Goal: Task Accomplishment & Management: Use online tool/utility

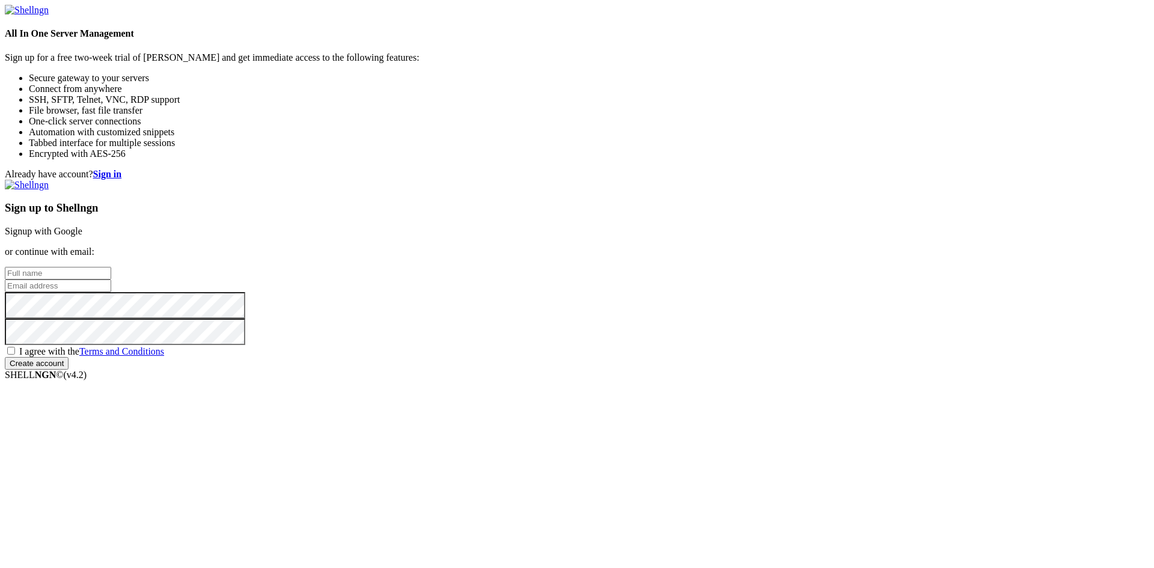
click at [82, 226] on link "Signup with Google" at bounding box center [44, 231] width 78 height 10
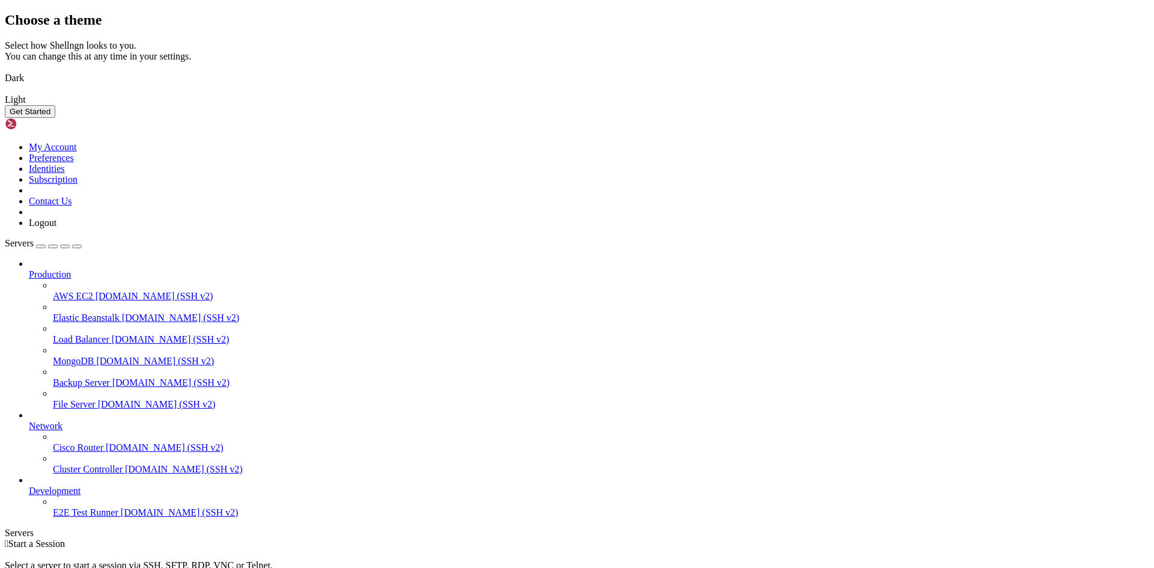
click at [5, 70] on img at bounding box center [5, 70] width 0 height 0
click at [55, 118] on button "Get Started" at bounding box center [30, 111] width 50 height 13
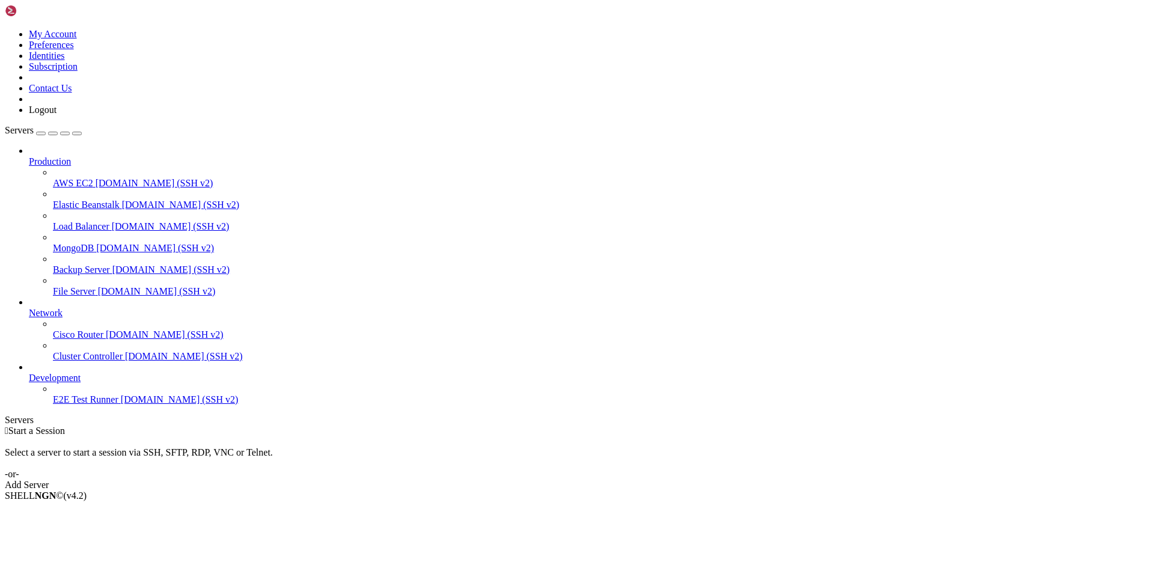
click at [659, 479] on div "Add Server" at bounding box center [577, 484] width 1144 height 11
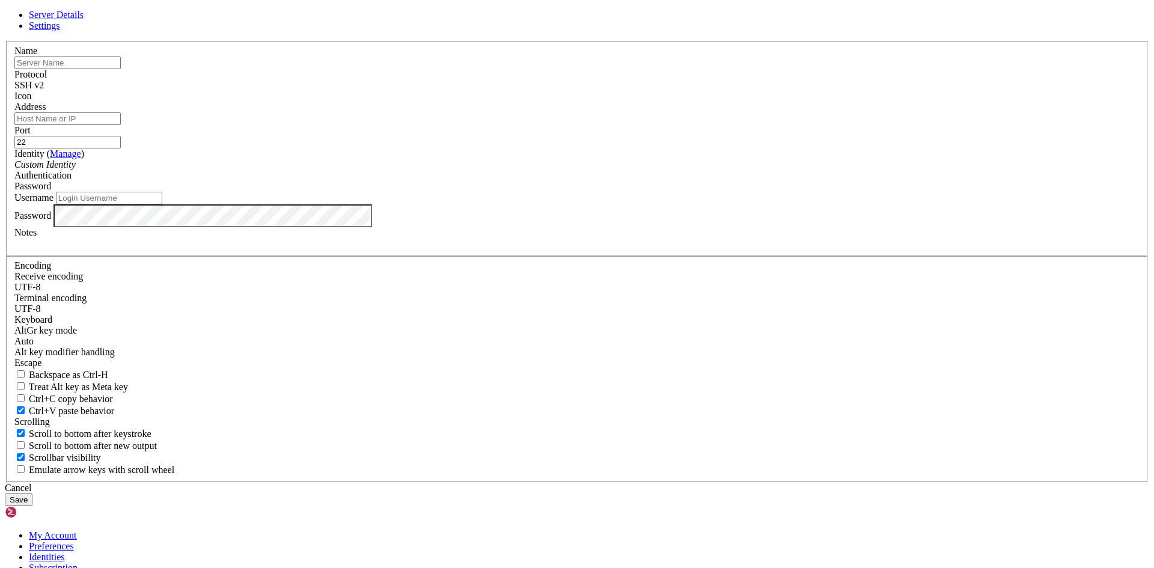
click at [121, 69] on input "text" at bounding box center [67, 62] width 106 height 13
type input "jhon"
click at [121, 125] on input "Address" at bounding box center [67, 118] width 106 height 13
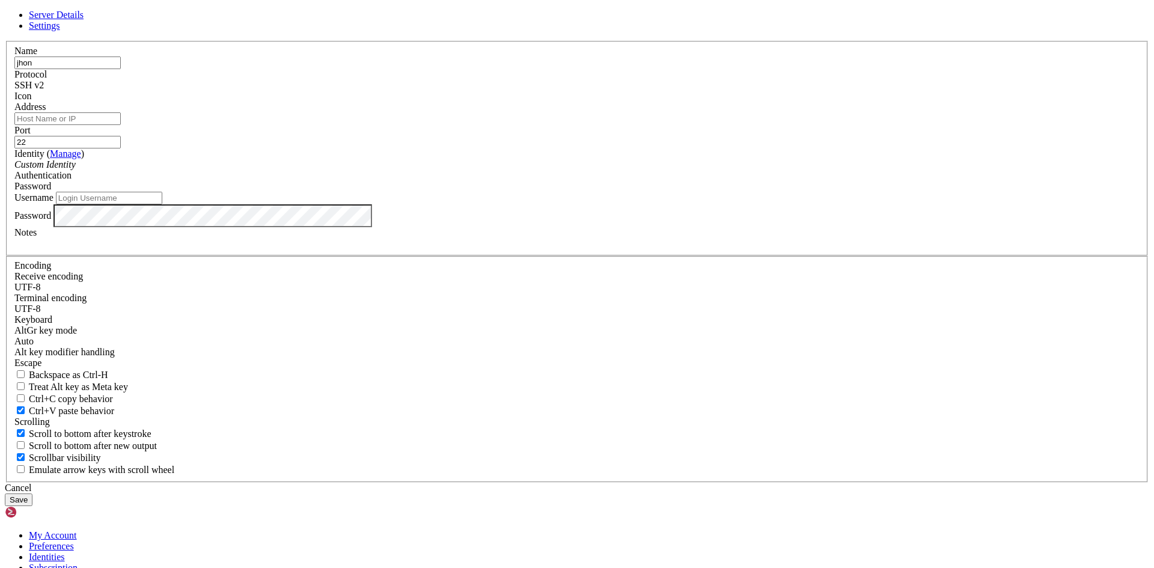
paste input "[TECHNICAL_ID] (ip_jhon1)"
type input "[TECHNICAL_ID] (ip_jhon1)"
click at [162, 204] on input "Username" at bounding box center [109, 198] width 106 height 13
type input "jhernandez"
click at [32, 493] on button "Save" at bounding box center [19, 499] width 28 height 13
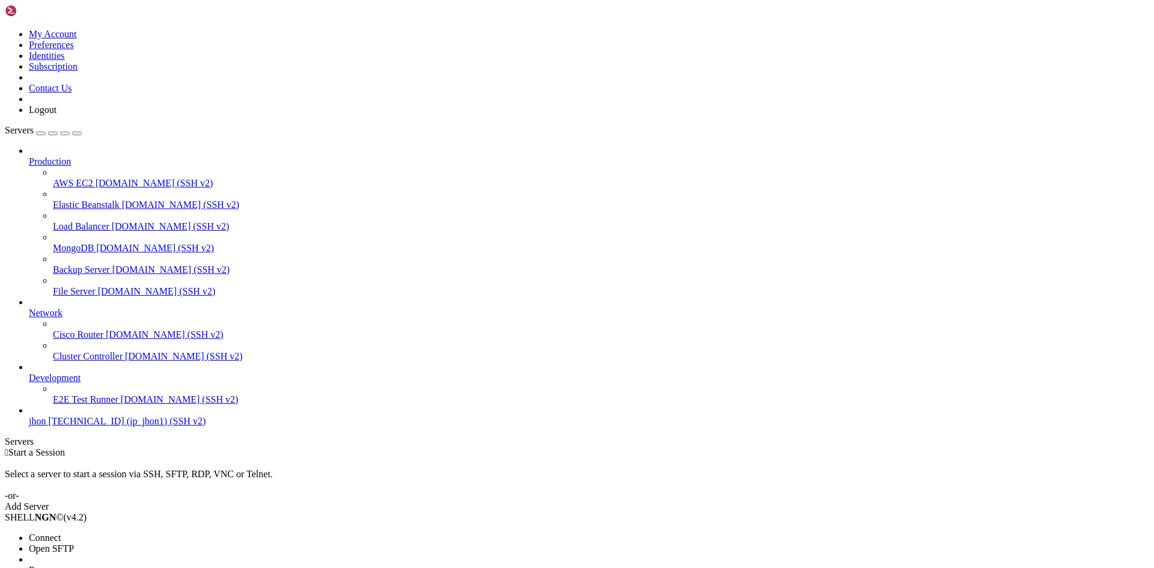
click at [138, 532] on li "Connect" at bounding box center [83, 537] width 109 height 11
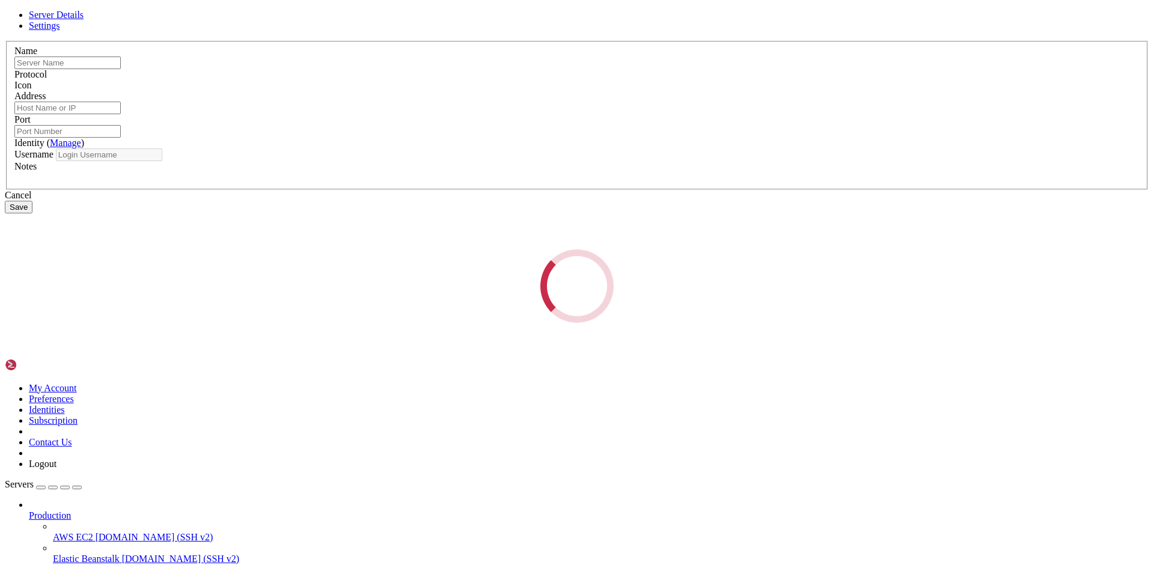
type input "jhon"
type input "[TECHNICAL_ID] (ip_jhon1)"
type input "22"
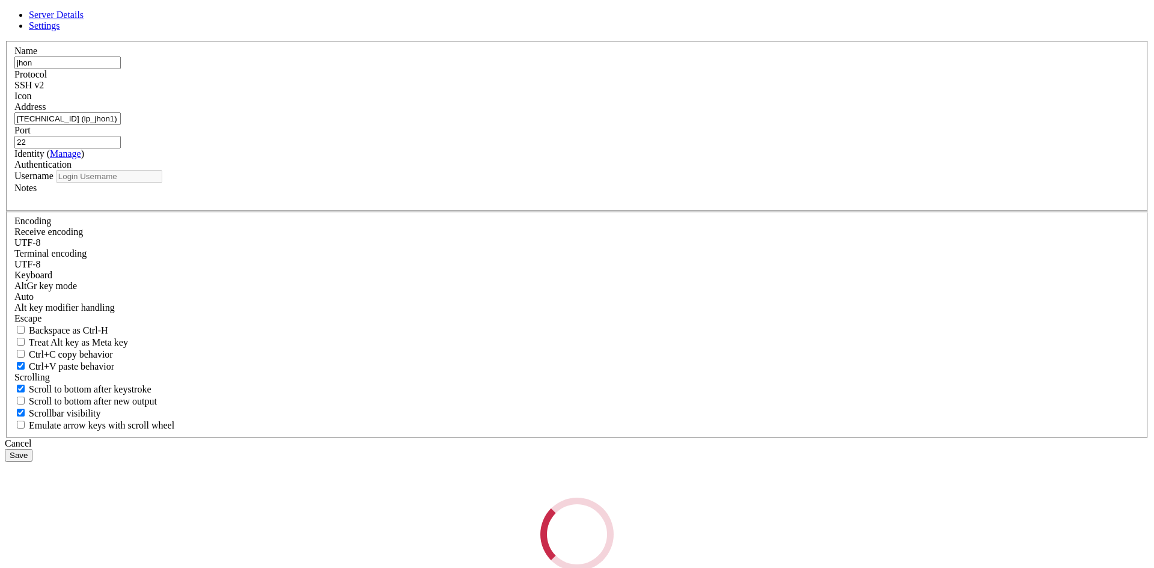
type input "jhernandez"
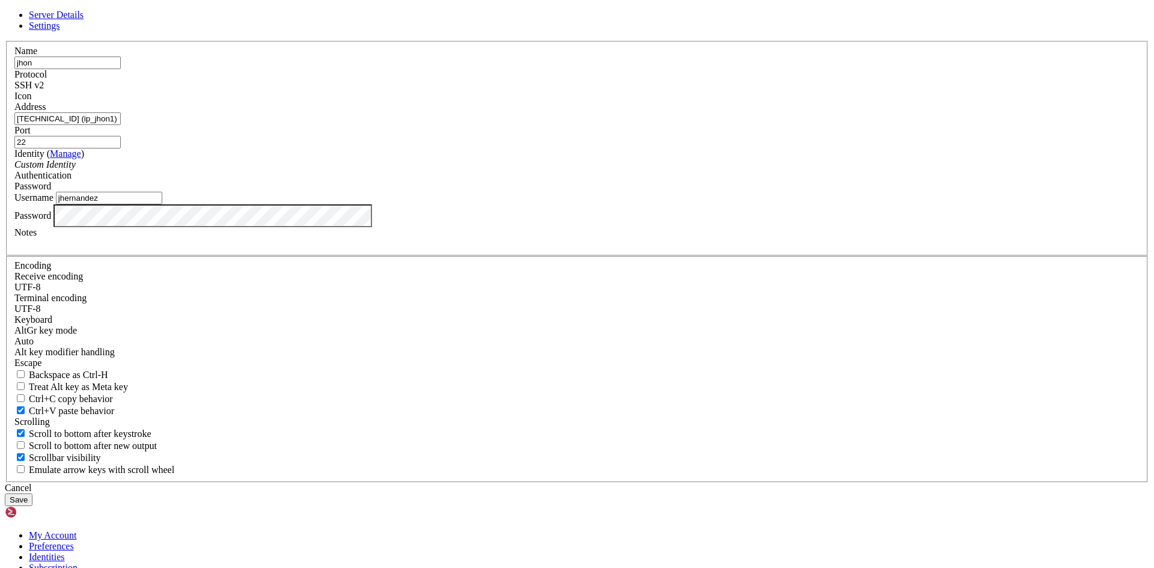
click at [121, 125] on input "[TECHNICAL_ID] (ip_jhon1)" at bounding box center [67, 118] width 106 height 13
drag, startPoint x: 564, startPoint y: 216, endPoint x: 395, endPoint y: 218, distance: 168.9
click at [395, 218] on div "Server Details Settings Name [GEOGRAPHIC_DATA] Protocol SSH v2 Icon" at bounding box center [577, 258] width 1144 height 496
paste input "text"
type input "[TECHNICAL_ID]"
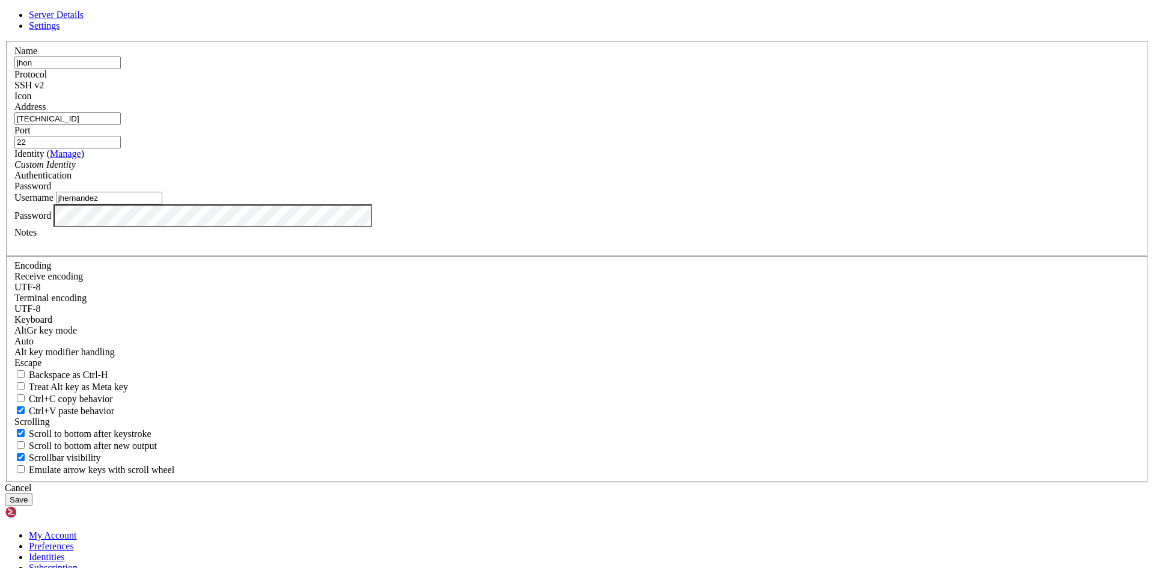
click at [32, 493] on button "Save" at bounding box center [19, 499] width 28 height 13
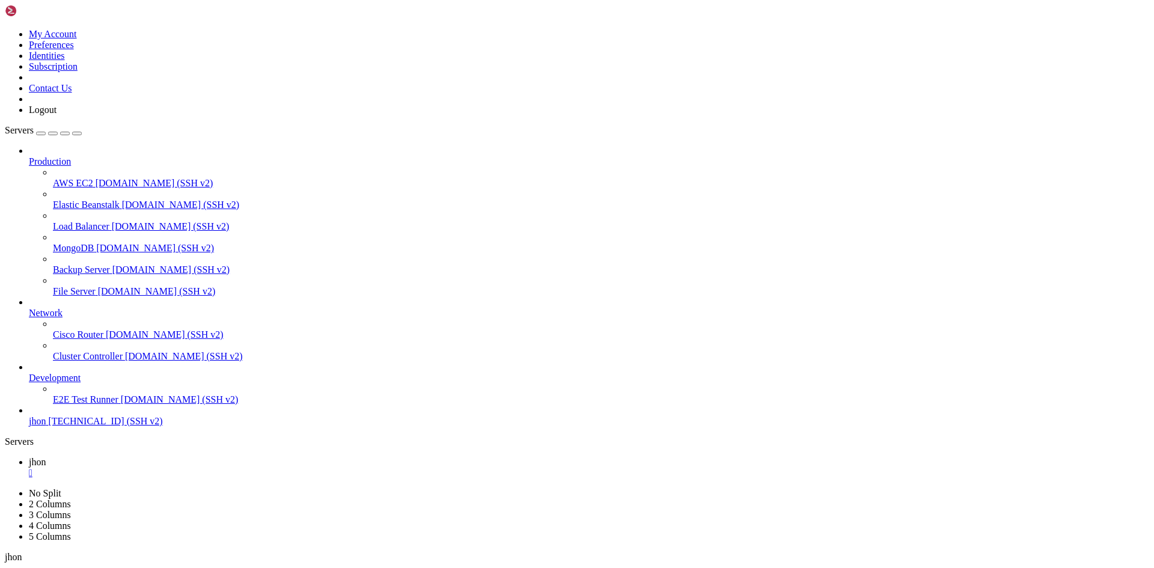
drag, startPoint x: 138, startPoint y: 508, endPoint x: 406, endPoint y: 455, distance: 273.7
click at [406, 455] on body "Loading... My Account Preferences Identities Subscription Contact Us Logout Ser…" at bounding box center [577, 512] width 1144 height 1014
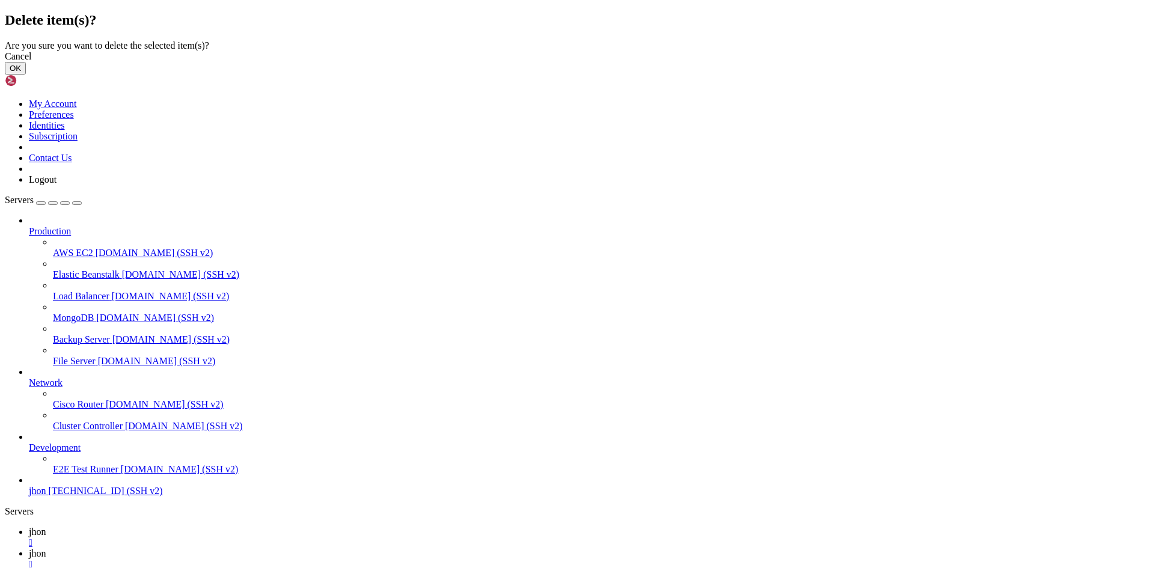
click at [26, 75] on button "OK" at bounding box center [15, 68] width 21 height 13
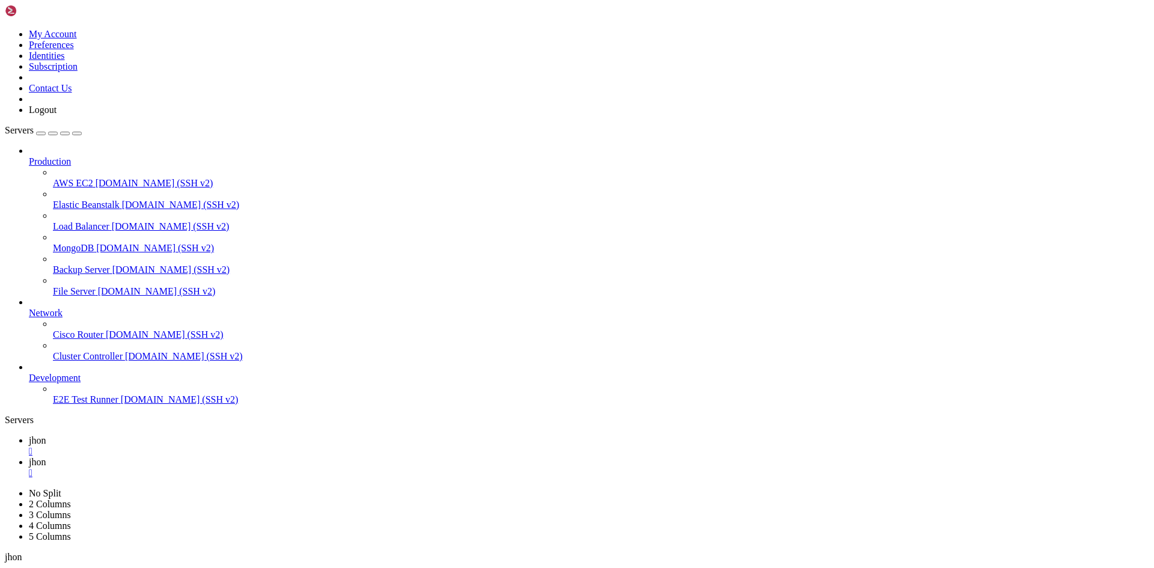
click at [257, 467] on div "" at bounding box center [589, 472] width 1120 height 11
click at [199, 446] on div "" at bounding box center [589, 451] width 1120 height 11
click at [655, 479] on link "Add Server" at bounding box center [577, 484] width 1144 height 11
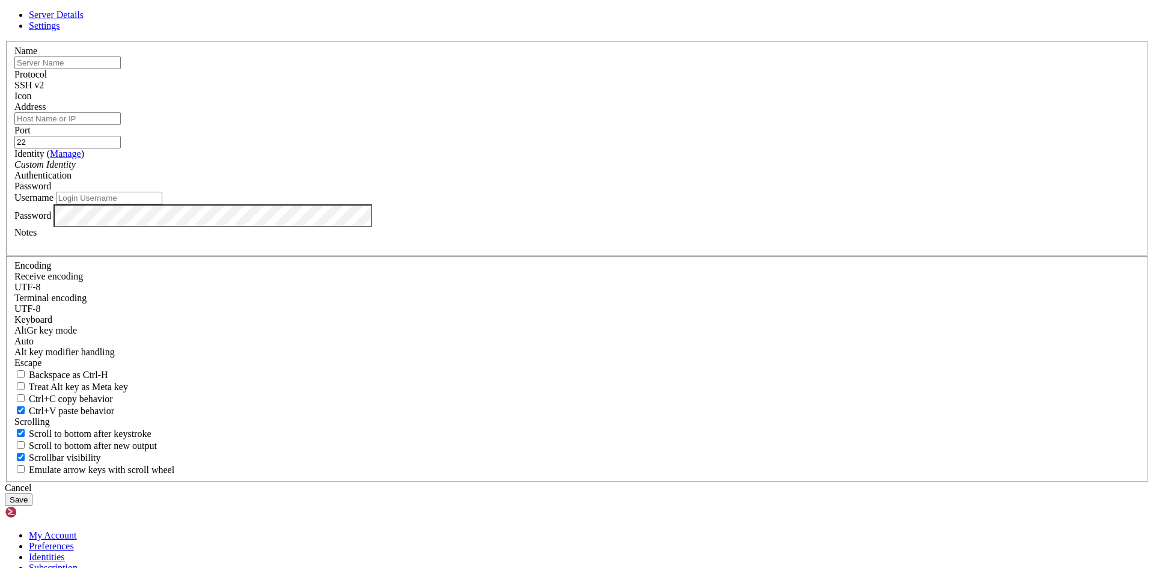
click at [121, 125] on input "Address" at bounding box center [67, 118] width 106 height 13
paste input "[TECHNICAL_ID] (ip_jhon1)"
type input "[TECHNICAL_ID]"
drag, startPoint x: 502, startPoint y: 172, endPoint x: 502, endPoint y: 183, distance: 10.8
click at [121, 69] on input "text" at bounding box center [67, 62] width 106 height 13
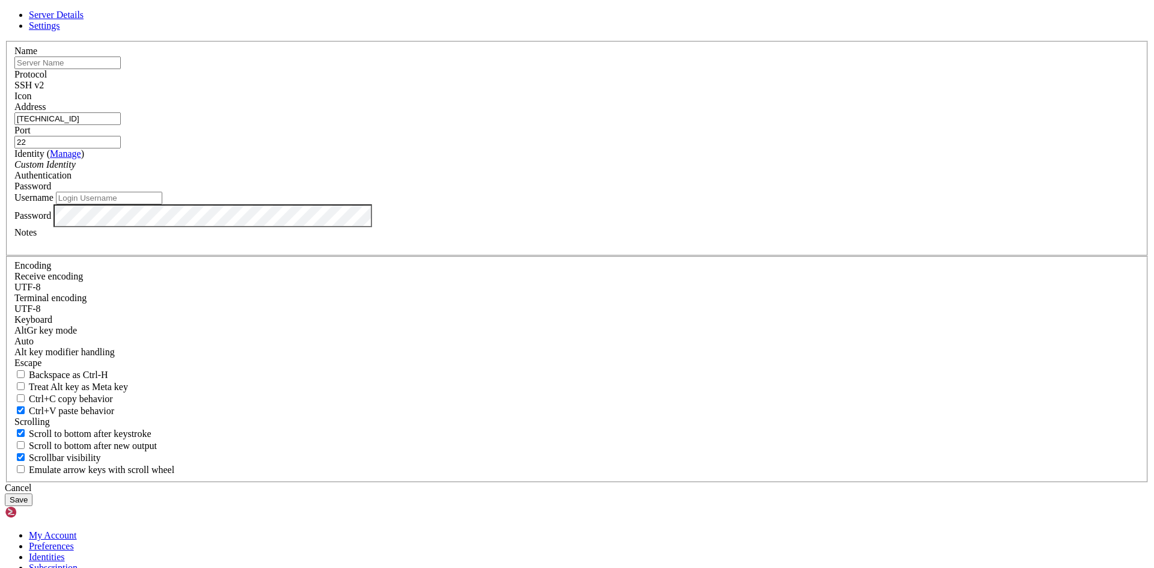
type input "jhon"
click at [76, 169] on icon "Custom Identity" at bounding box center [44, 164] width 61 height 10
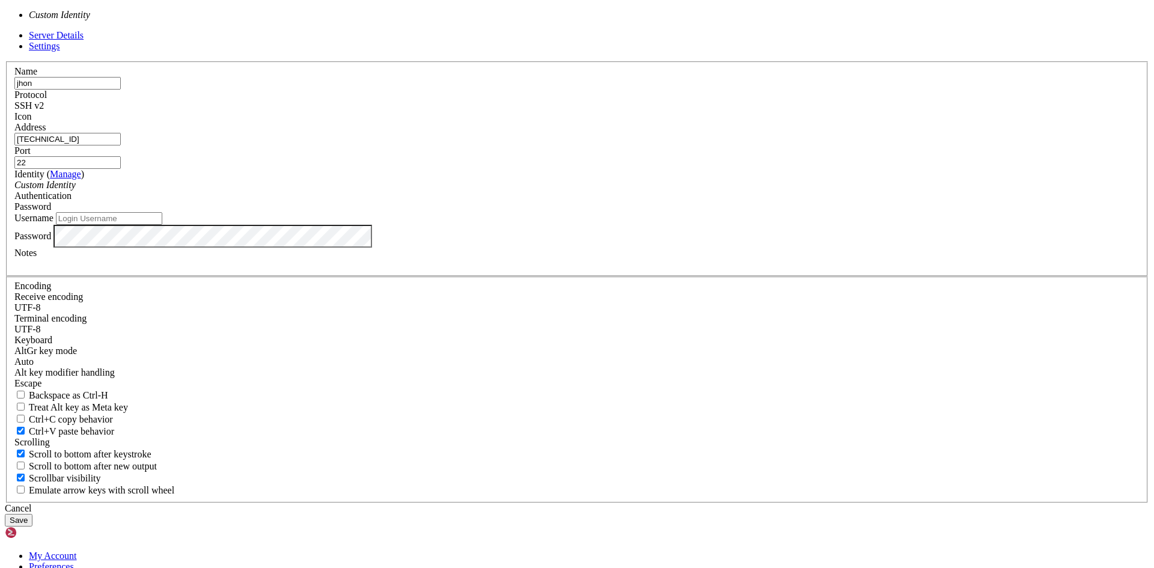
click at [162, 225] on input "Username" at bounding box center [109, 218] width 106 height 13
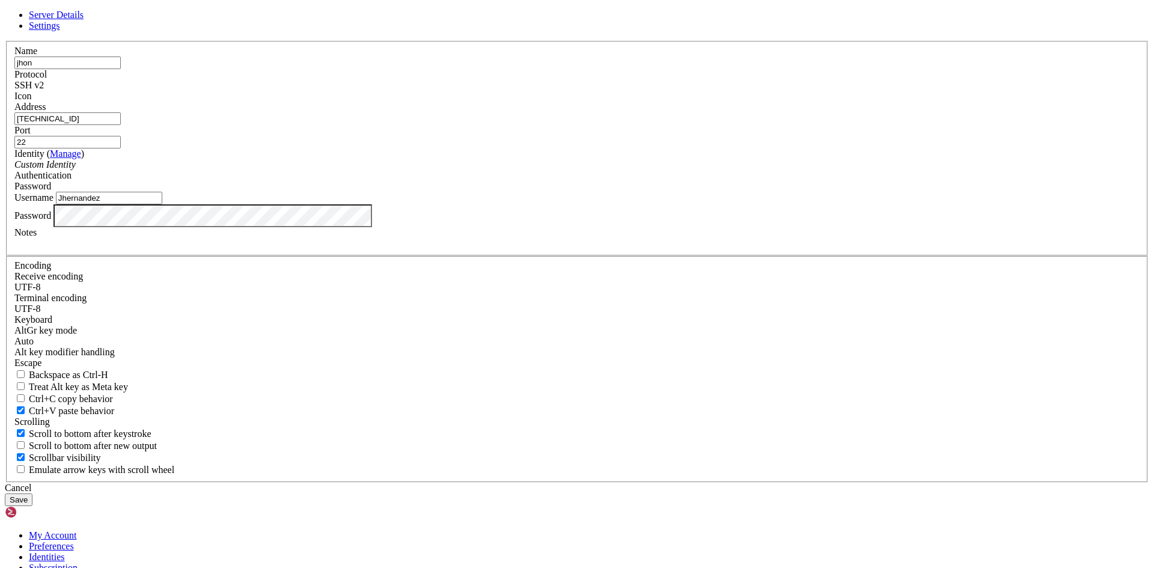
type input "Jhernandez"
click at [5, 493] on button "Save" at bounding box center [19, 499] width 28 height 13
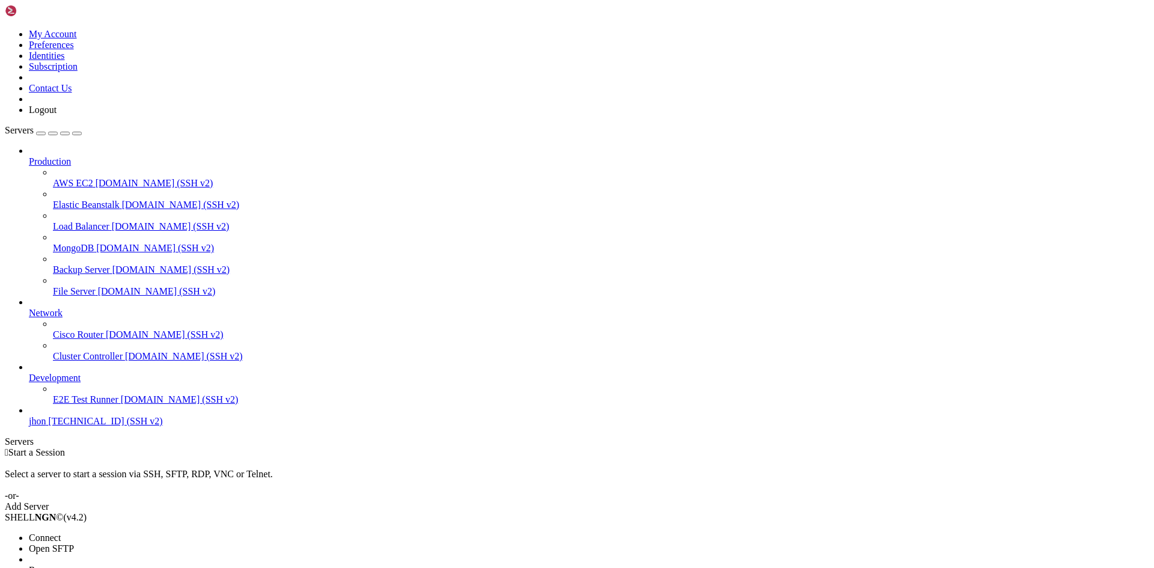
click at [138, 532] on li "Connect" at bounding box center [83, 537] width 109 height 11
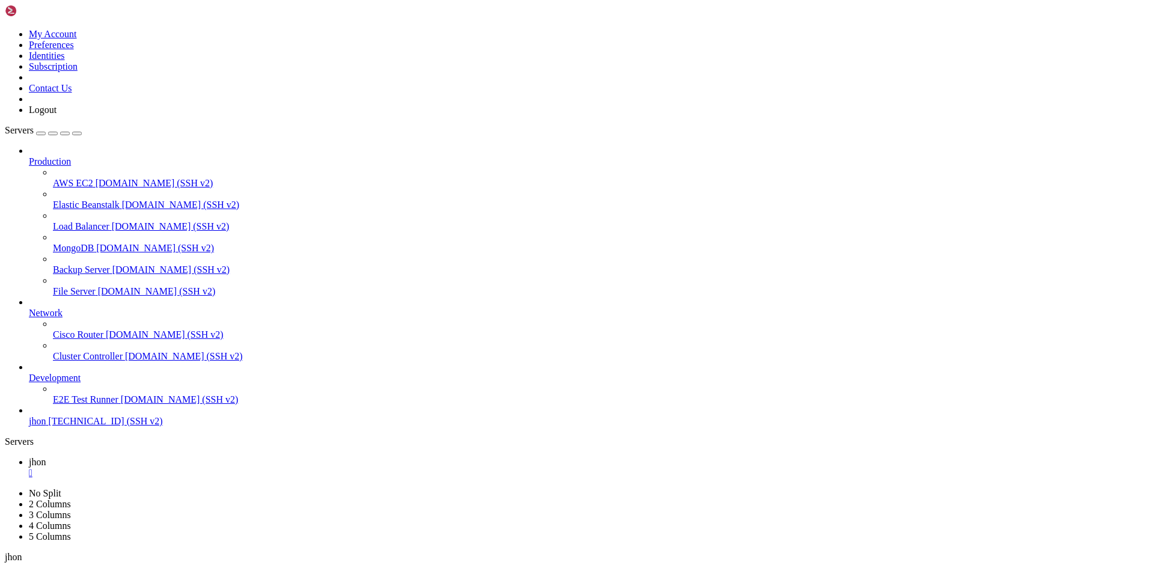
click at [198, 467] on div "" at bounding box center [589, 472] width 1120 height 11
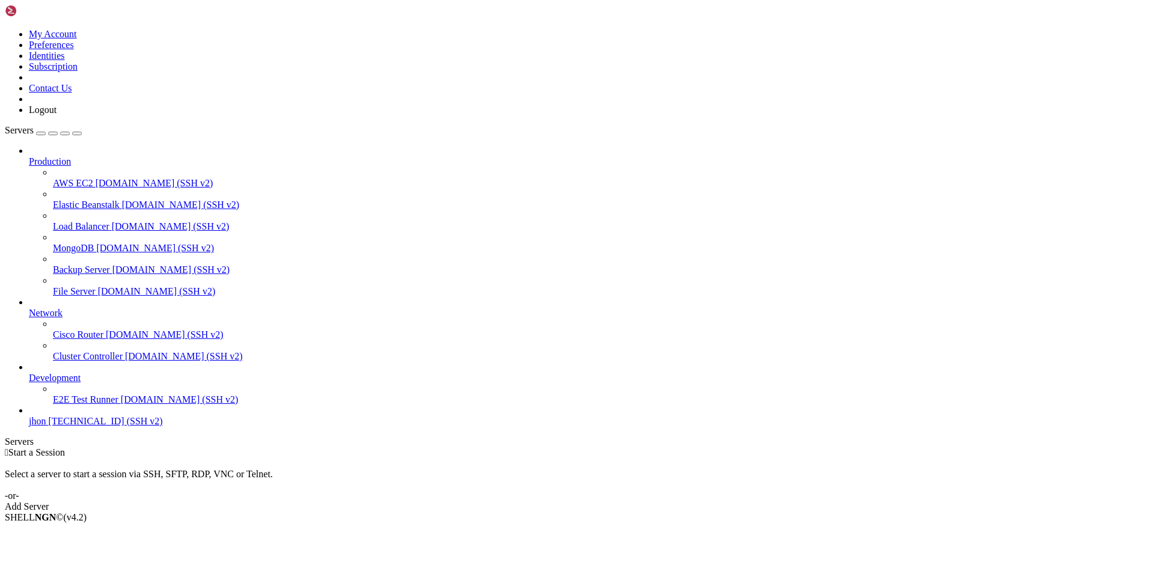
click at [46, 426] on span "jhon" at bounding box center [37, 421] width 17 height 10
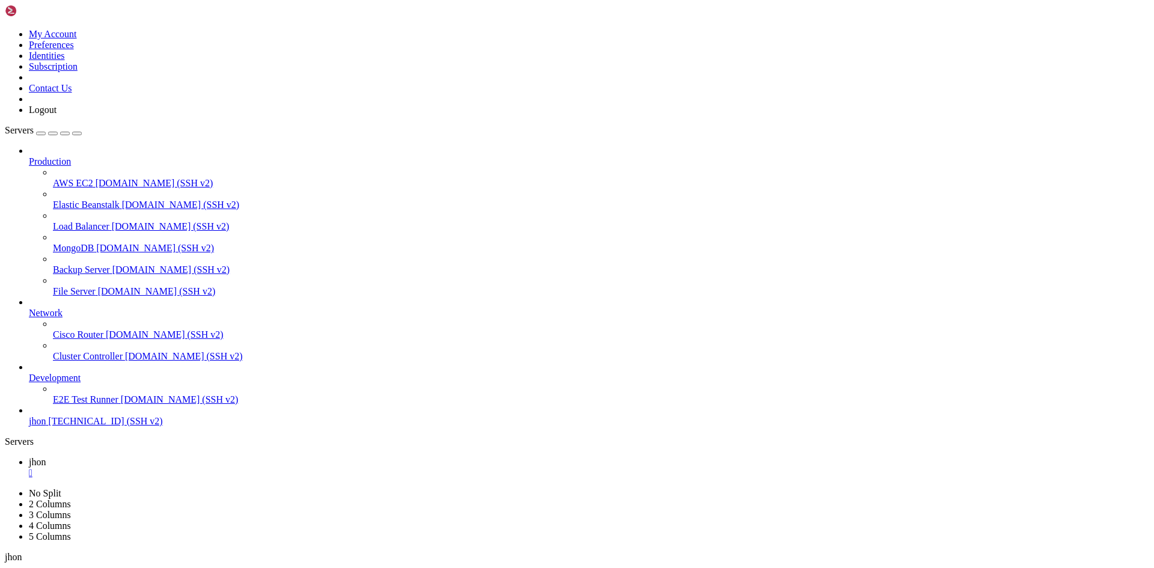
click at [196, 467] on div "" at bounding box center [589, 472] width 1120 height 11
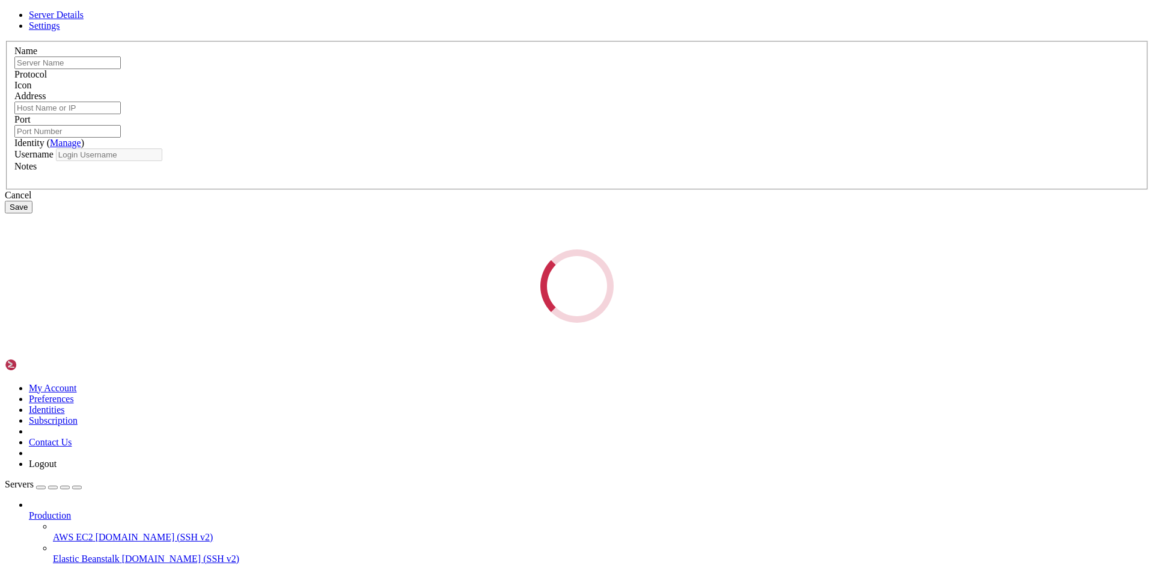
type input "jhon"
type input "[TECHNICAL_ID]"
type input "22"
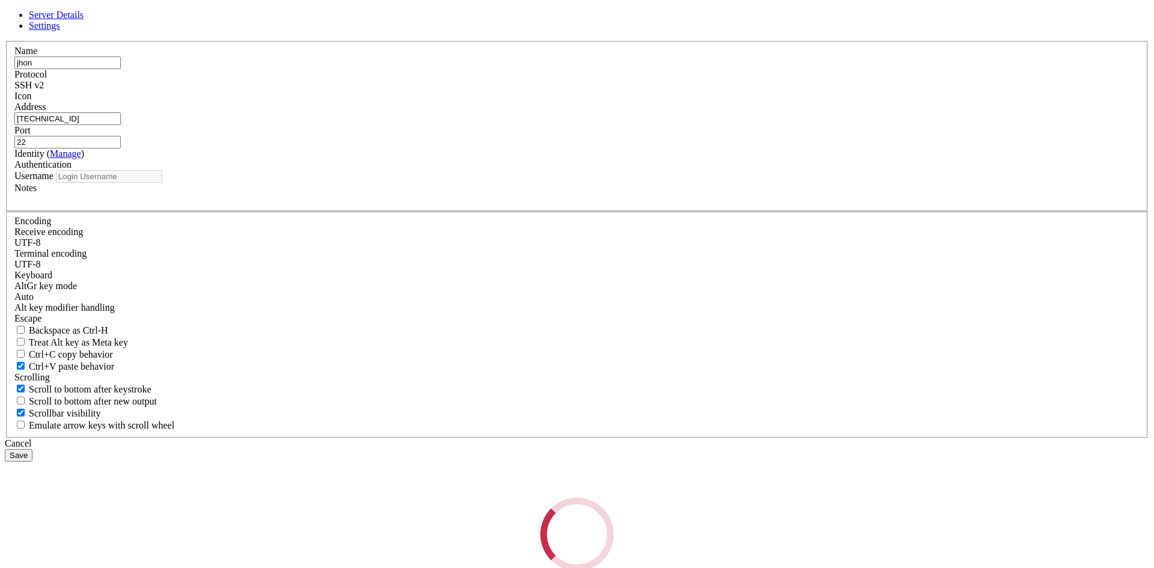
type input "Jhernandez"
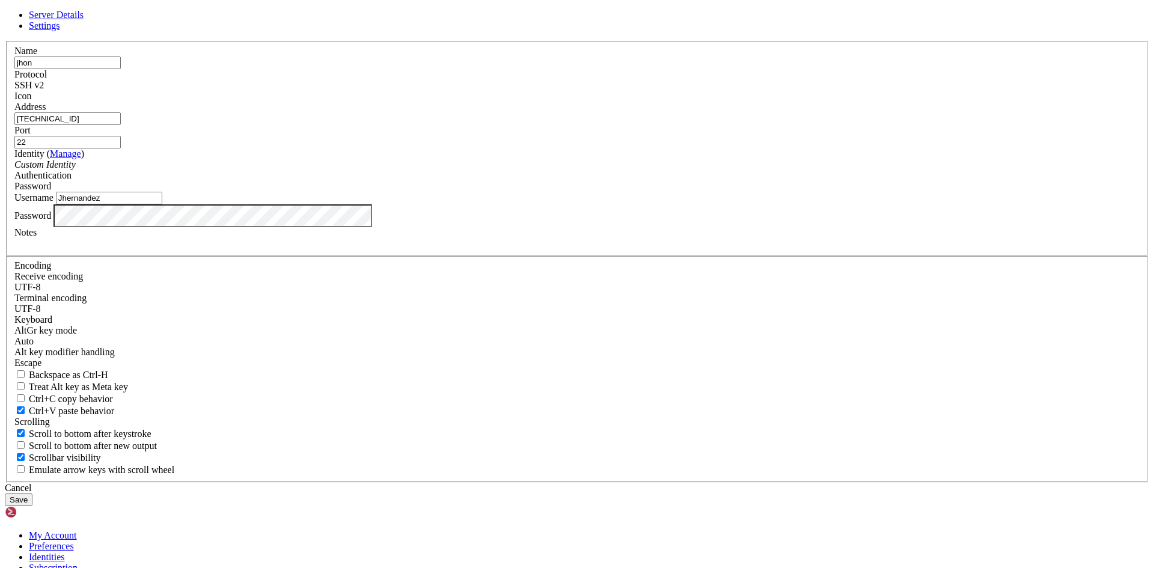
click at [364, 347] on div "Server Details Settings Name [GEOGRAPHIC_DATA] Protocol SSH v2 Icon" at bounding box center [577, 258] width 1144 height 496
click at [76, 169] on span at bounding box center [76, 164] width 0 height 10
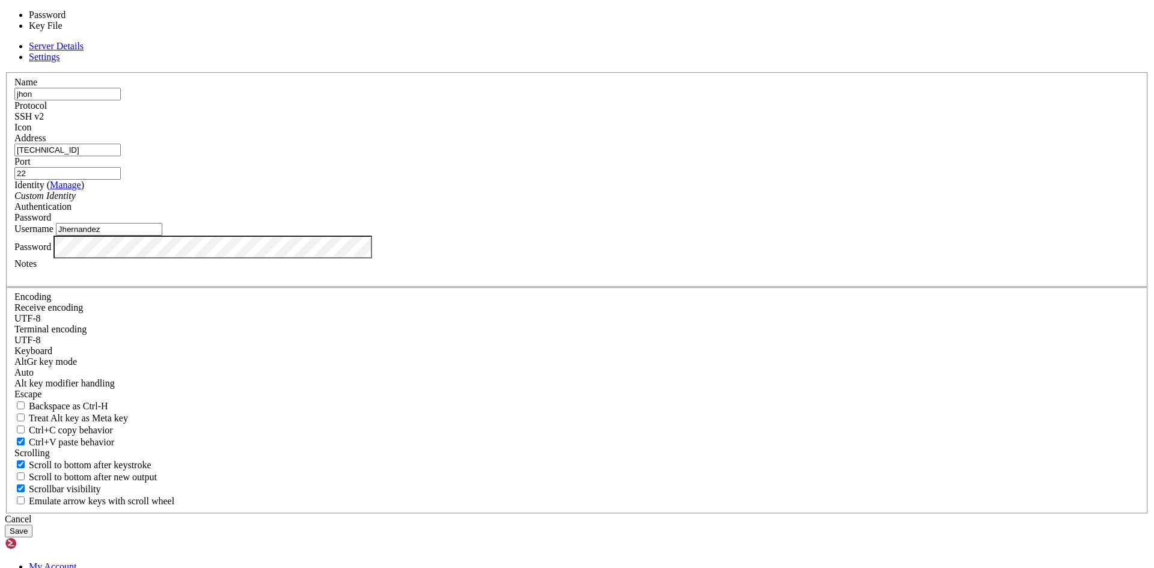
click at [708, 223] on div "Password" at bounding box center [576, 217] width 1125 height 11
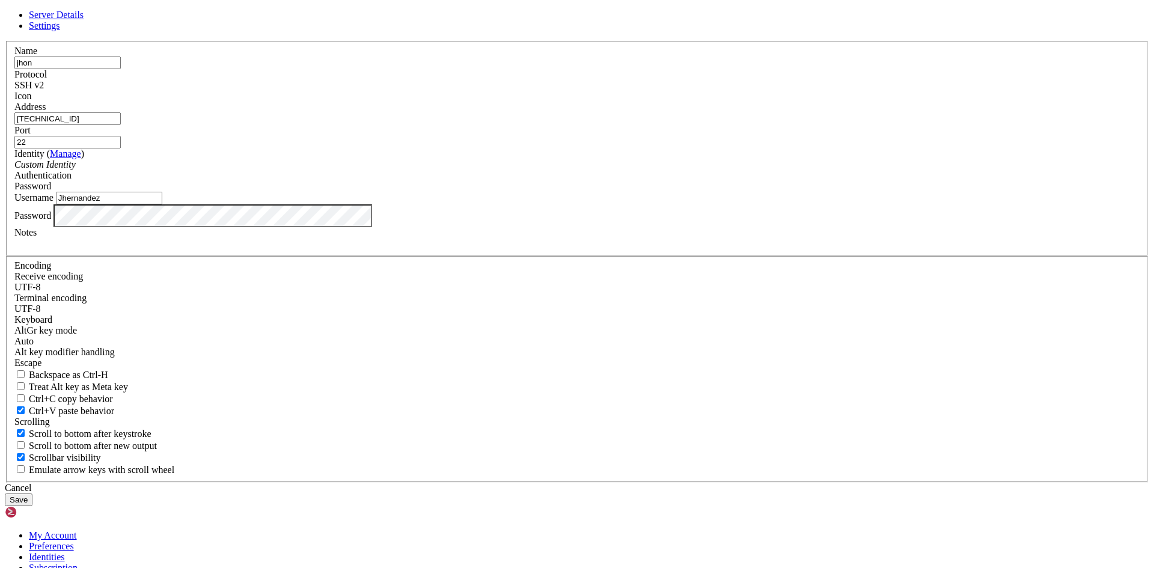
click at [258, 374] on div "Server Details Settings Name [GEOGRAPHIC_DATA] Protocol SSH v2 Icon" at bounding box center [577, 258] width 1144 height 496
click at [5, 493] on button "Save" at bounding box center [19, 499] width 28 height 13
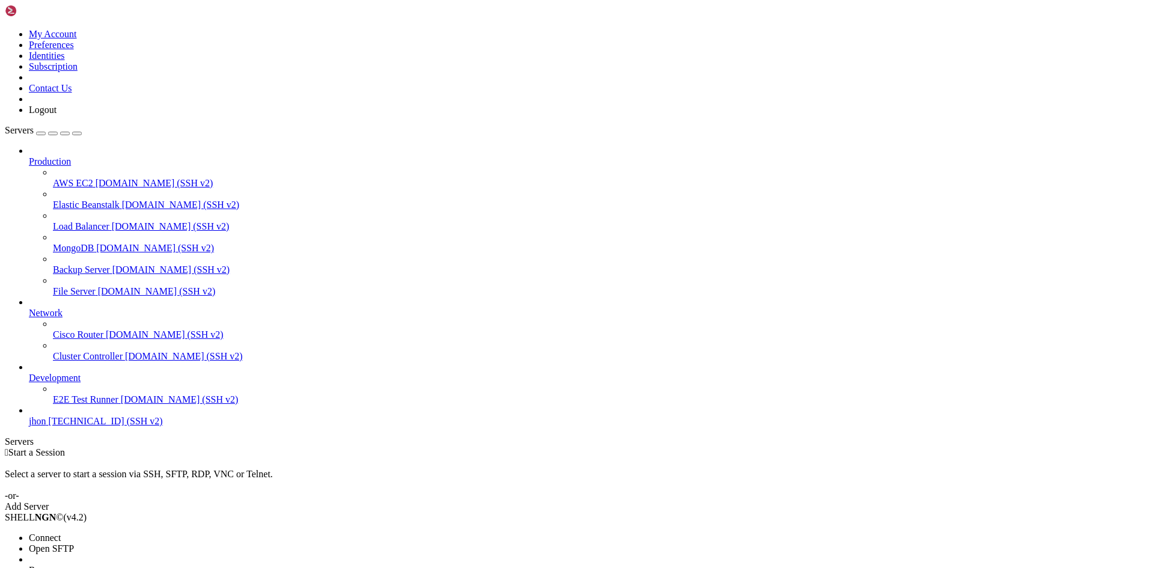
click at [61, 532] on span "Connect" at bounding box center [45, 537] width 32 height 10
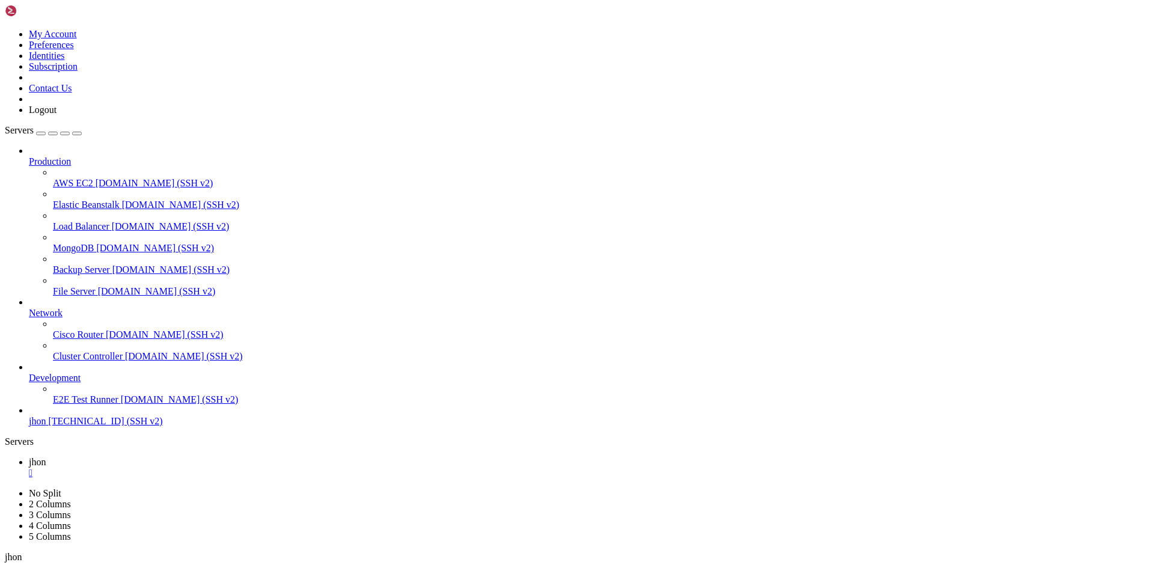
click at [10, 567] on b "button" at bounding box center [10, 571] width 0 height 0
click at [256, 489] on div "" at bounding box center [589, 494] width 1120 height 11
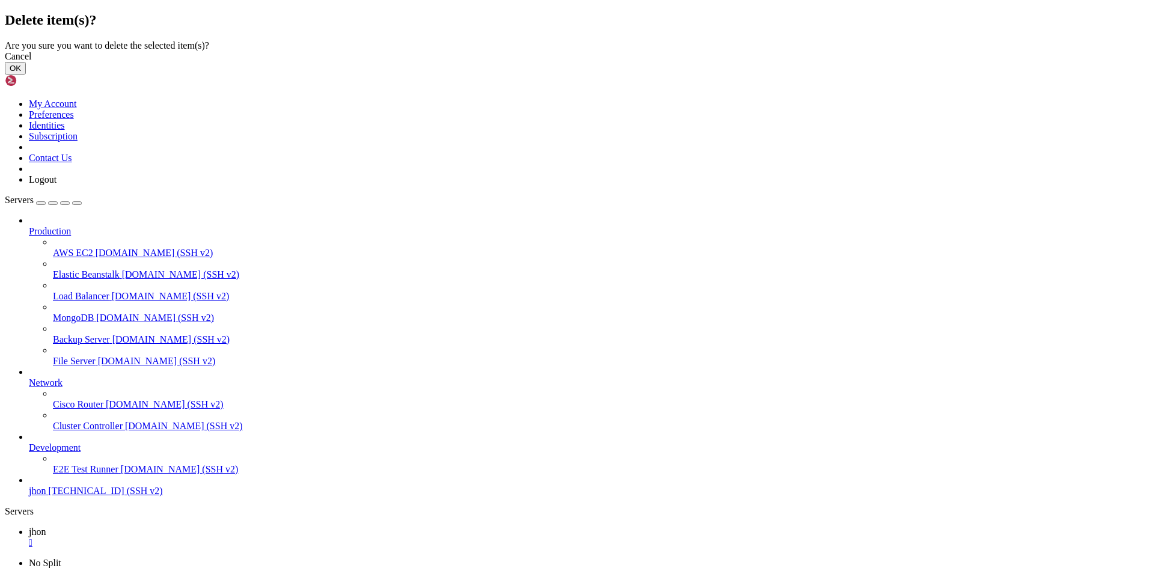
click at [26, 75] on button "OK" at bounding box center [15, 68] width 21 height 13
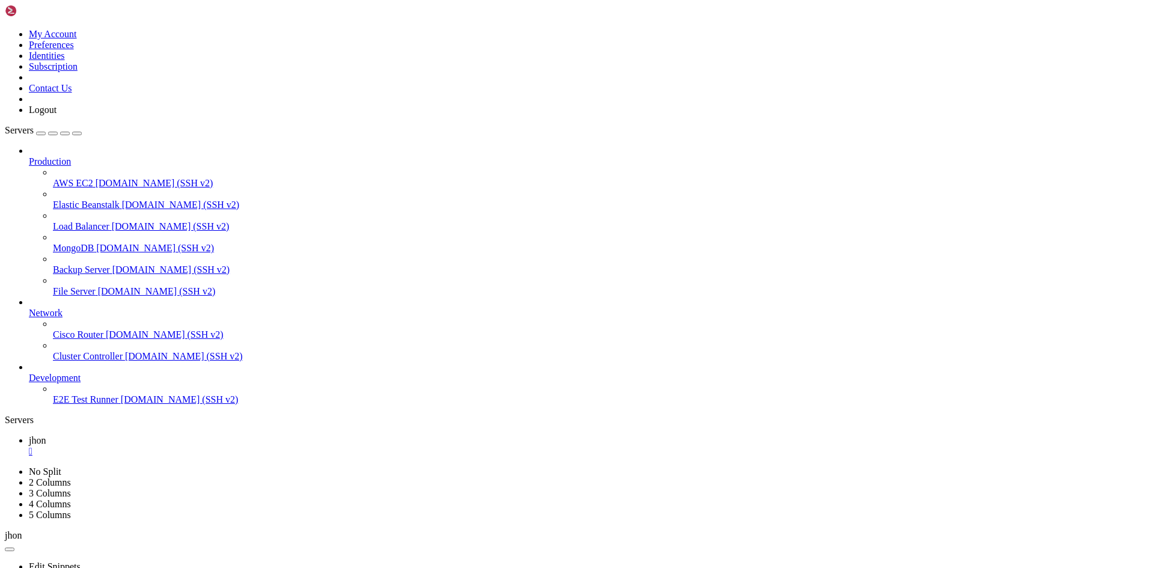
click at [196, 446] on div "" at bounding box center [589, 451] width 1120 height 11
click at [662, 479] on div "Add Server" at bounding box center [577, 484] width 1144 height 11
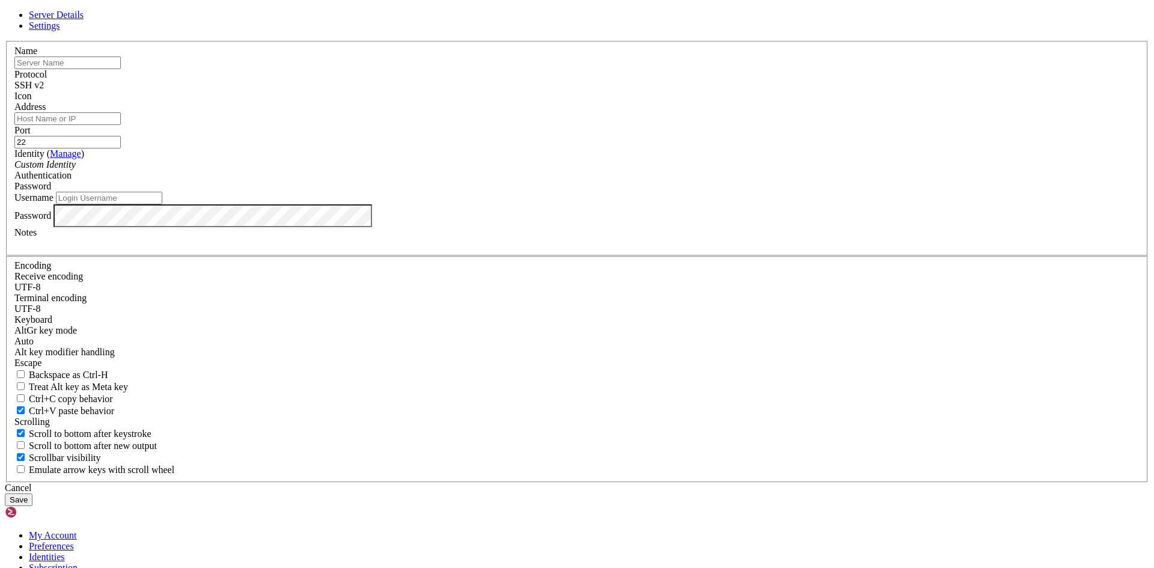
click at [121, 69] on input "text" at bounding box center [67, 62] width 106 height 13
click at [121, 125] on input "Address" at bounding box center [67, 118] width 106 height 13
paste input "[TECHNICAL_ID]"
type input "[TECHNICAL_ID]"
click at [121, 69] on input "text" at bounding box center [67, 62] width 106 height 13
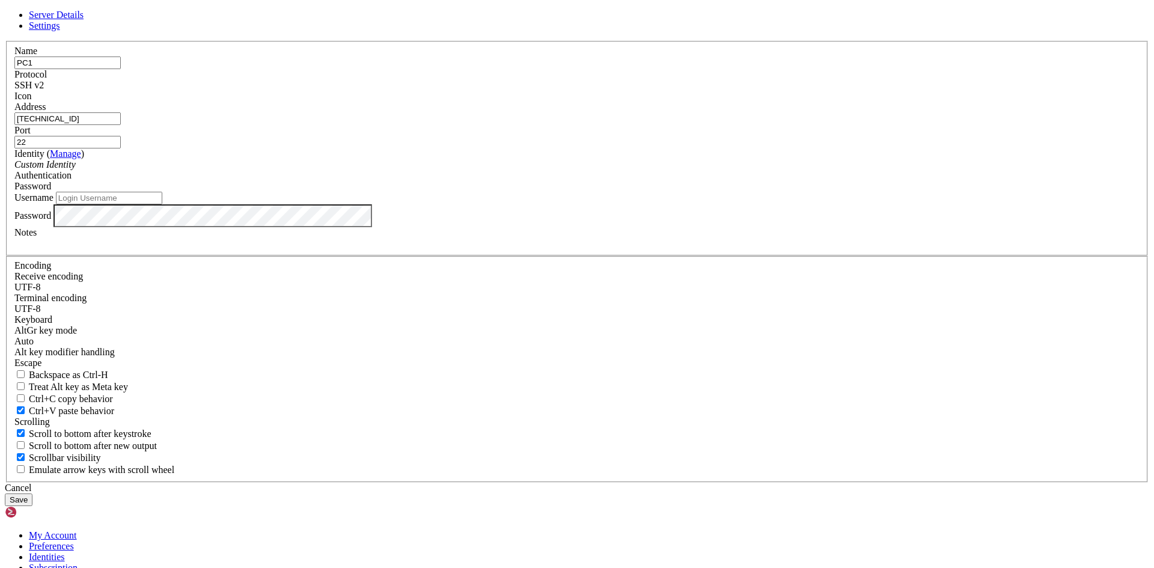
type input "PC1"
click at [162, 204] on input "Username" at bounding box center [109, 198] width 106 height 13
type input "jhernandez"
click at [5, 493] on button "Save" at bounding box center [19, 499] width 28 height 13
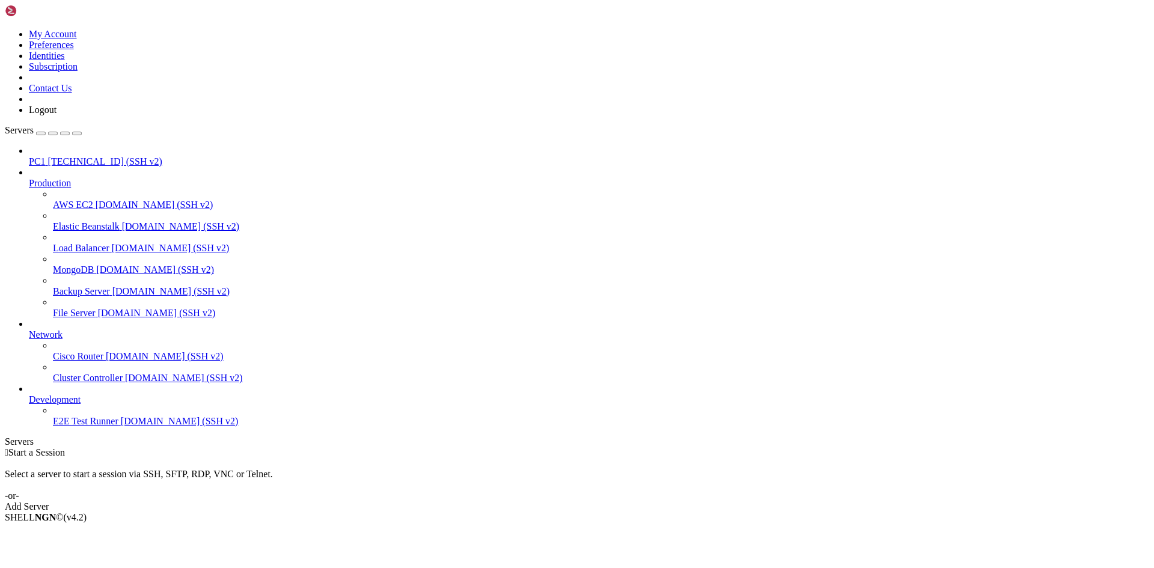
click at [91, 156] on span "[TECHNICAL_ID] (SSH v2)" at bounding box center [105, 161] width 114 height 10
click at [138, 532] on li "Connect" at bounding box center [83, 537] width 109 height 11
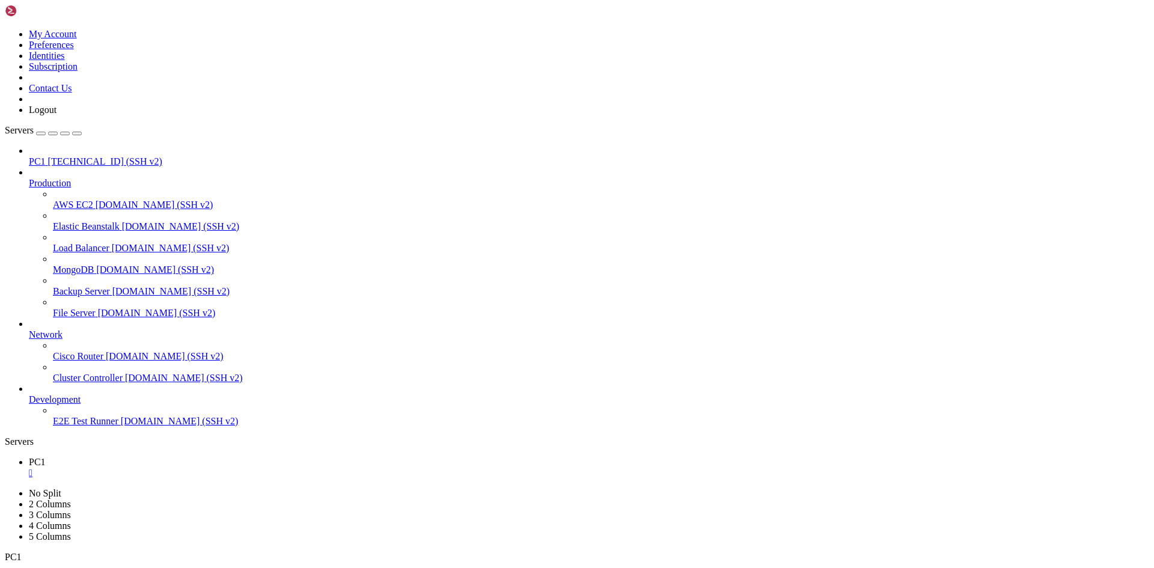
click at [196, 467] on div "" at bounding box center [589, 472] width 1120 height 11
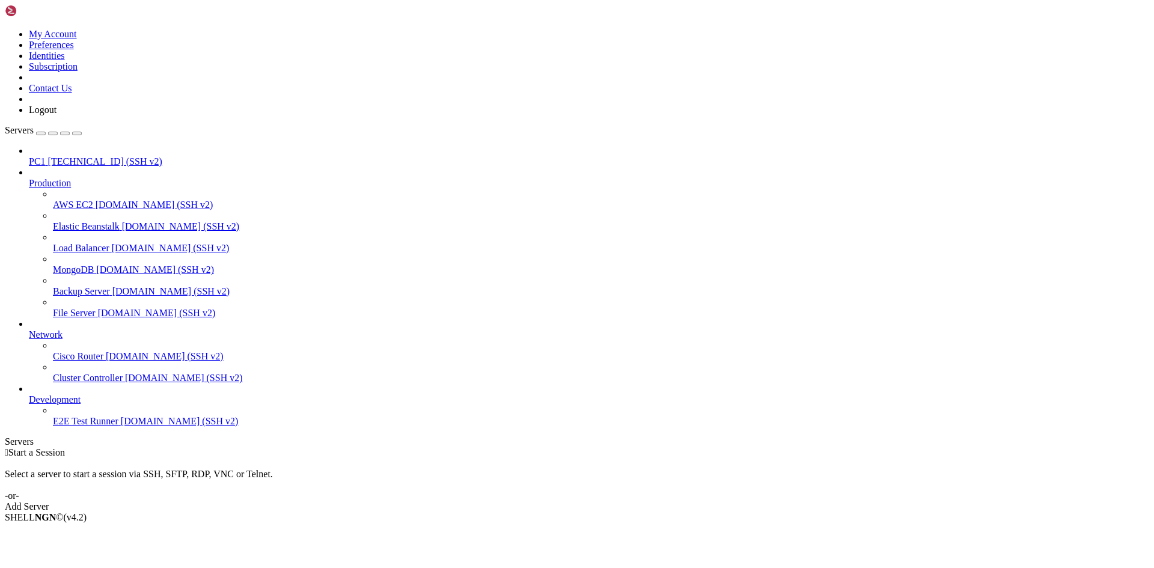
click at [633, 501] on div "Add Server" at bounding box center [577, 506] width 1144 height 11
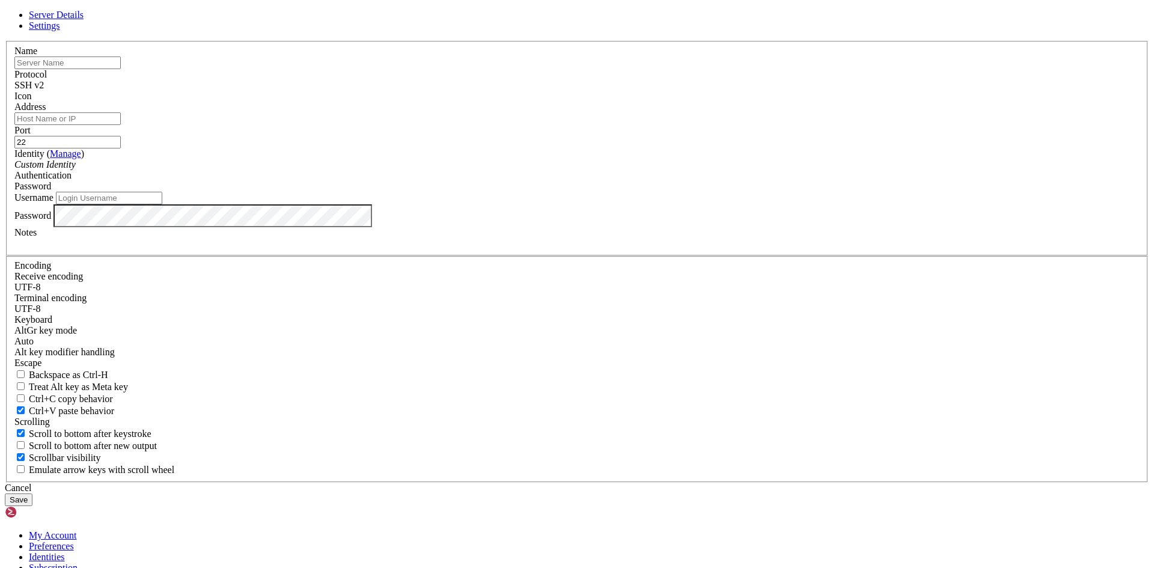
click at [121, 125] on input "Address" at bounding box center [67, 118] width 106 height 13
paste input "[TECHNICAL_ID]"
type input "[TECHNICAL_ID]"
click at [121, 69] on input "text" at bounding box center [67, 62] width 106 height 13
type input "pc2"
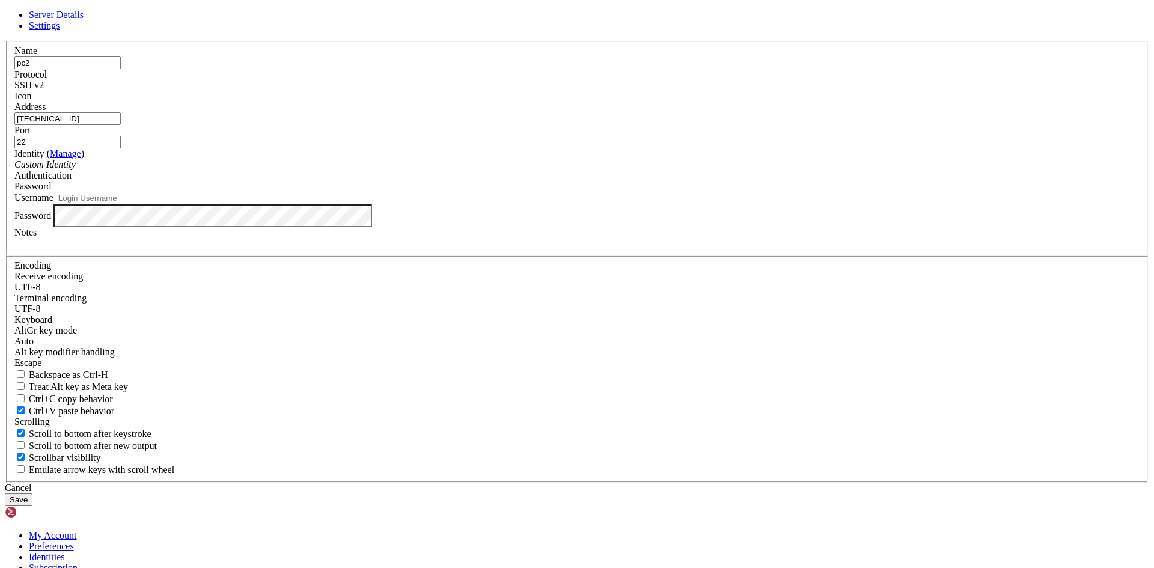
click at [162, 204] on input "Username" at bounding box center [109, 198] width 106 height 13
type input "j"
type input "jhernandez"
click at [5, 493] on button "Save" at bounding box center [19, 499] width 28 height 13
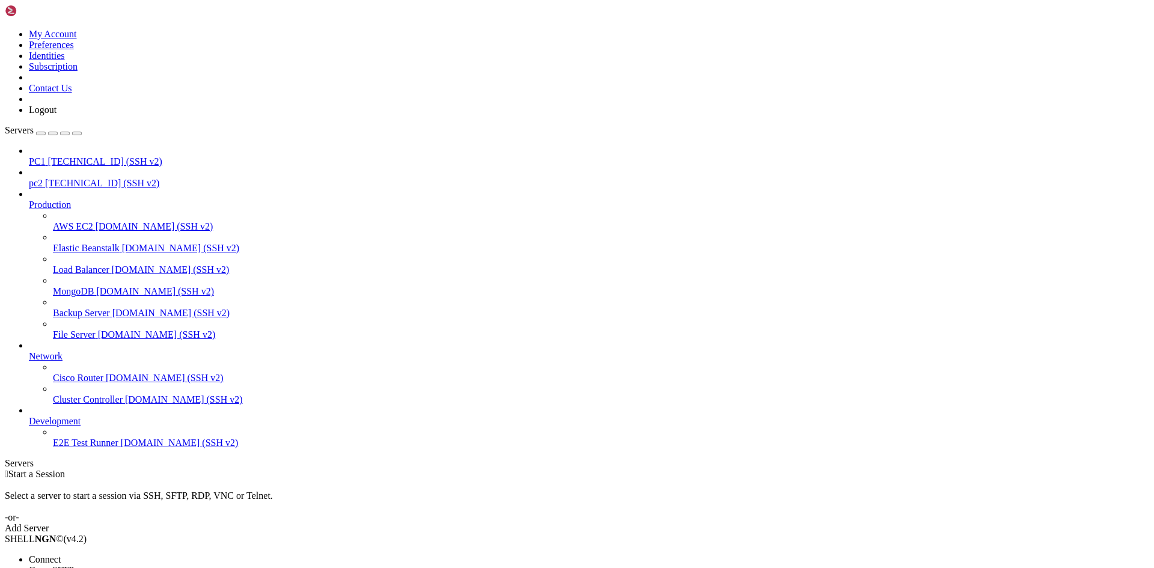
click at [61, 554] on span "Connect" at bounding box center [45, 559] width 32 height 10
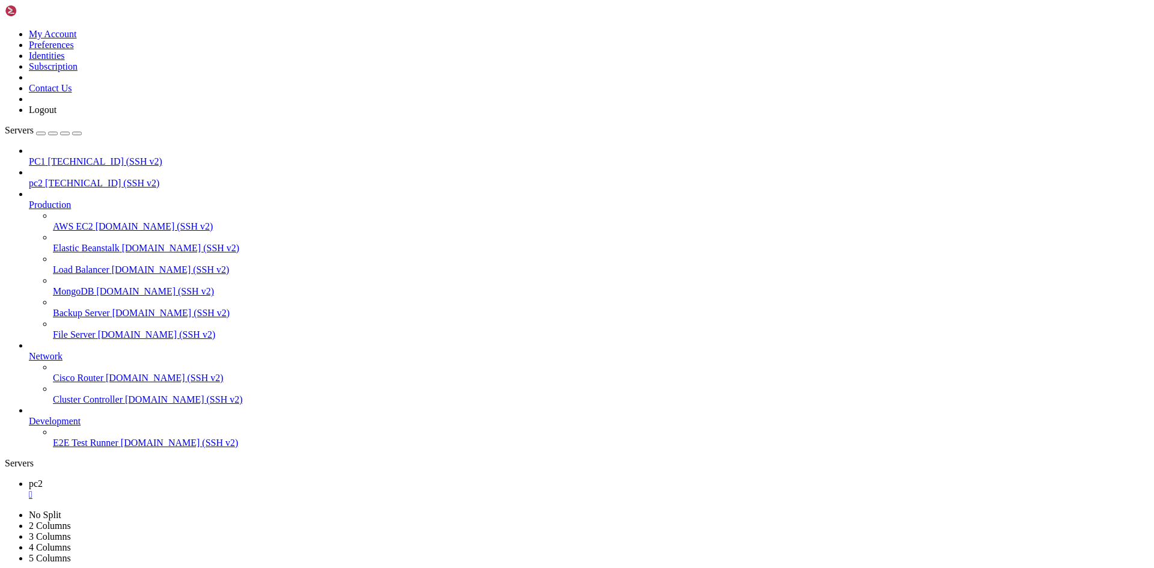
click at [64, 156] on span "[TECHNICAL_ID] (SSH v2)" at bounding box center [105, 161] width 114 height 10
click at [93, 178] on span "[TECHNICAL_ID] (SSH v2)" at bounding box center [102, 183] width 114 height 10
click at [91, 156] on span "[TECHNICAL_ID] (SSH v2)" at bounding box center [105, 161] width 114 height 10
click at [198, 489] on div "" at bounding box center [589, 494] width 1120 height 11
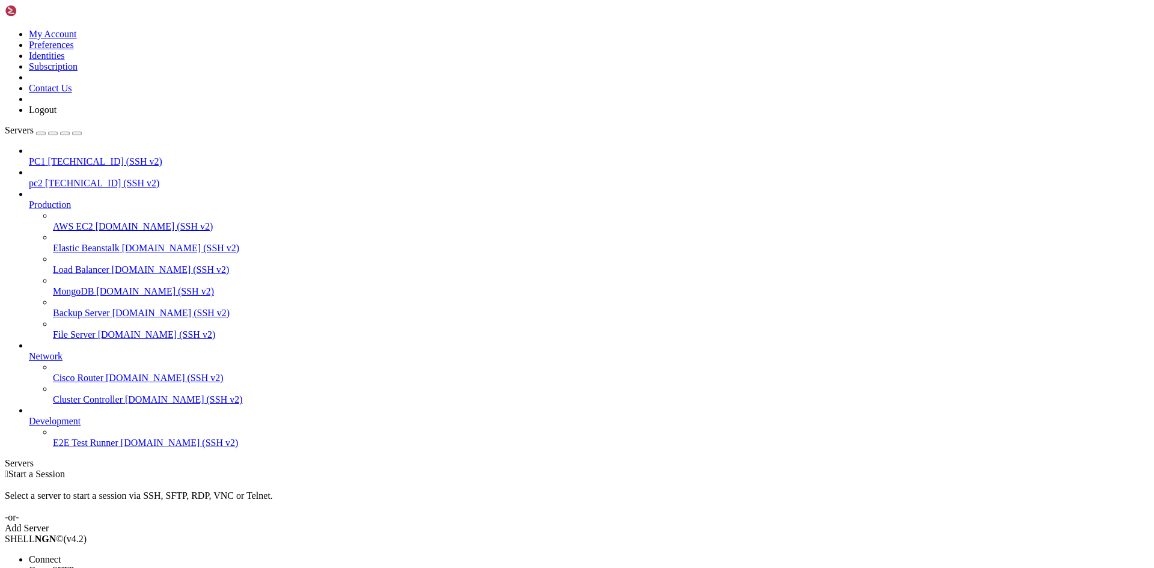
click at [61, 554] on span "Connect" at bounding box center [45, 559] width 32 height 10
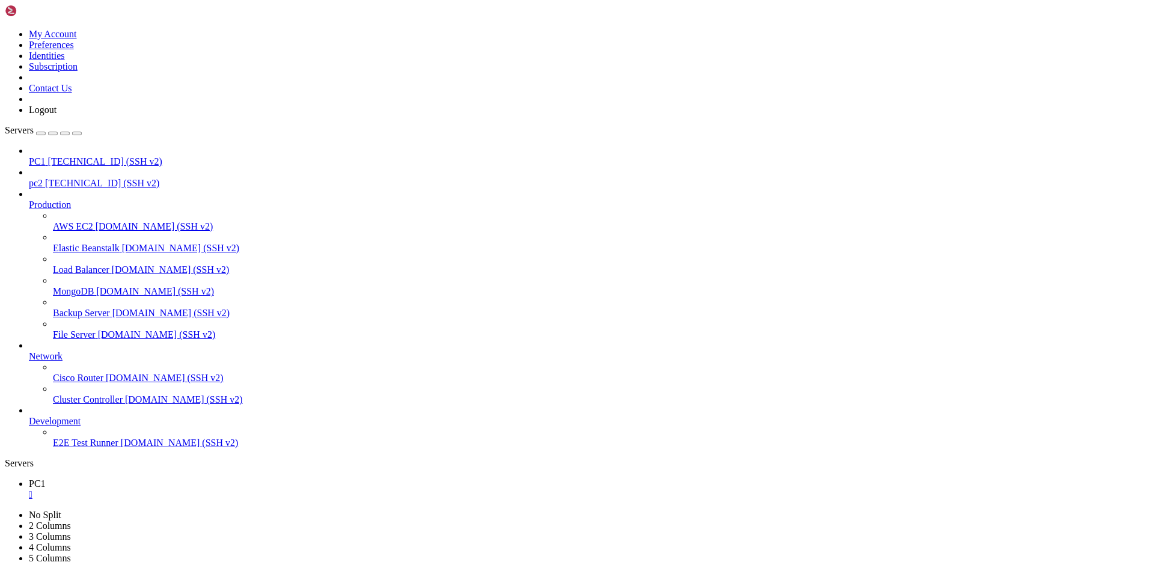
click at [194, 489] on div "" at bounding box center [589, 494] width 1120 height 11
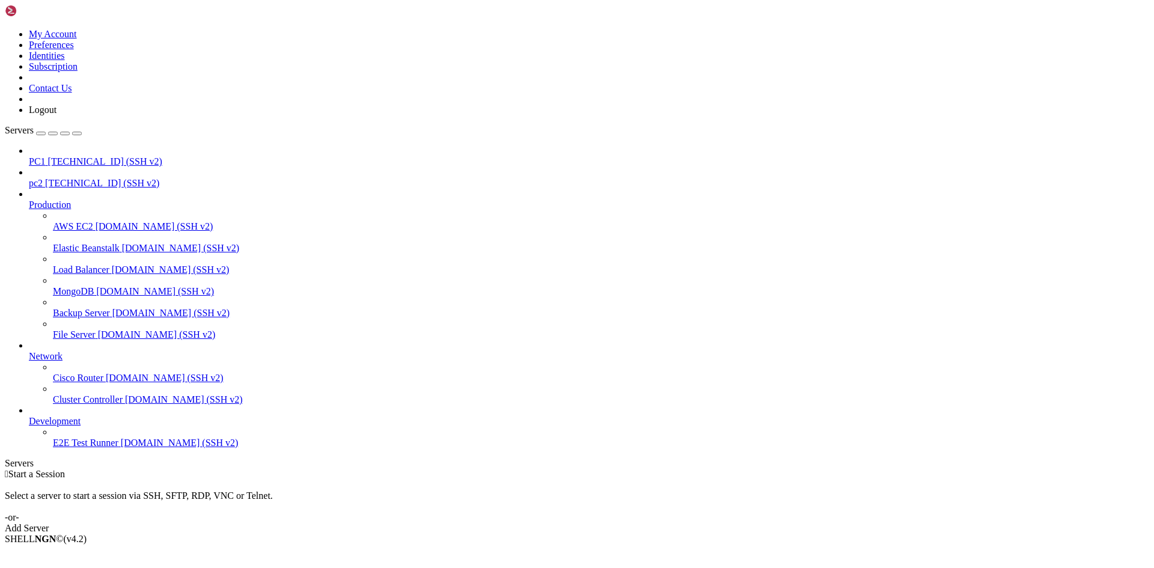
click at [638, 523] on div "Add Server" at bounding box center [577, 528] width 1144 height 11
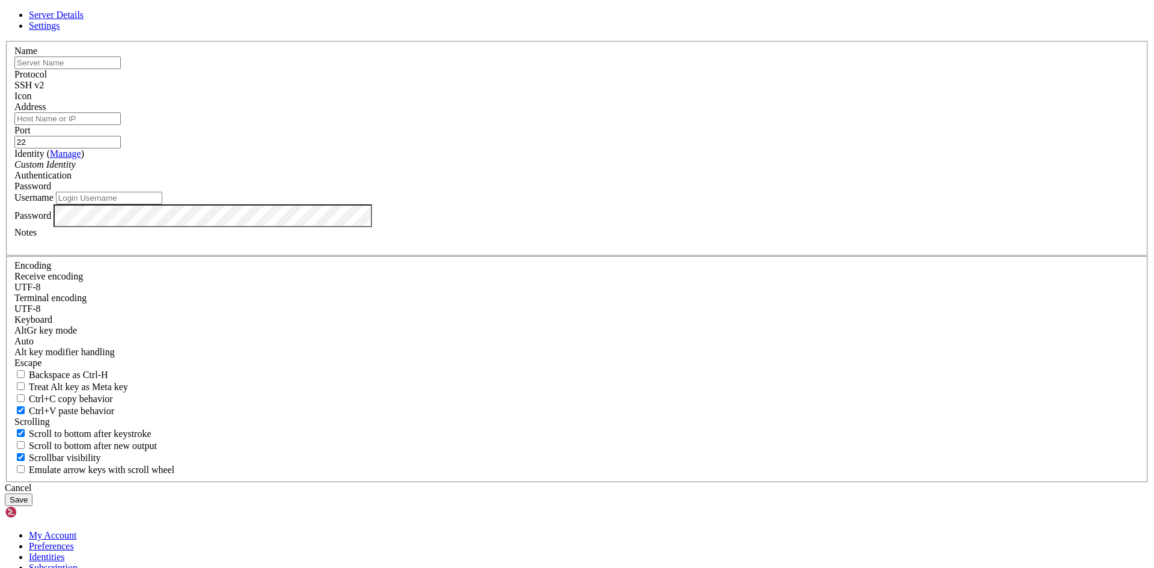
click at [121, 69] on input "text" at bounding box center [67, 62] width 106 height 13
type input "balanceador"
click at [121, 125] on input "Address" at bounding box center [67, 118] width 106 height 13
paste input "[TECHNICAL_ID] (ip_jhon1)"
click at [121, 125] on input "[TECHNICAL_ID] (ip_jhon1)" at bounding box center [67, 118] width 106 height 13
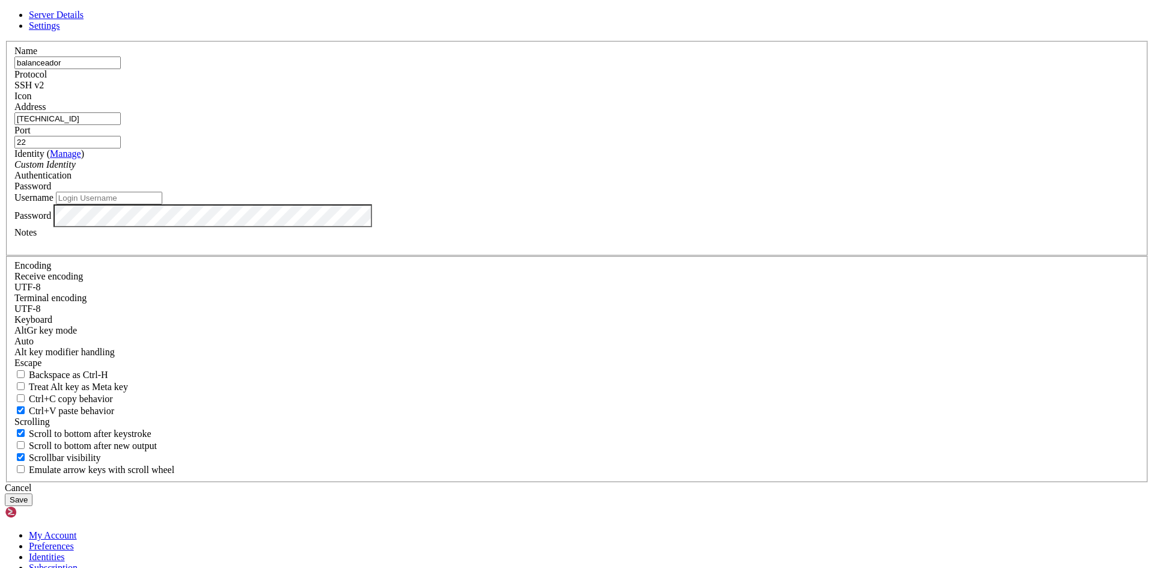
type input "[TECHNICAL_ID]"
click at [162, 204] on input "Username" at bounding box center [109, 198] width 106 height 13
type input "jhernandez"
click at [5, 493] on button "Save" at bounding box center [19, 499] width 28 height 13
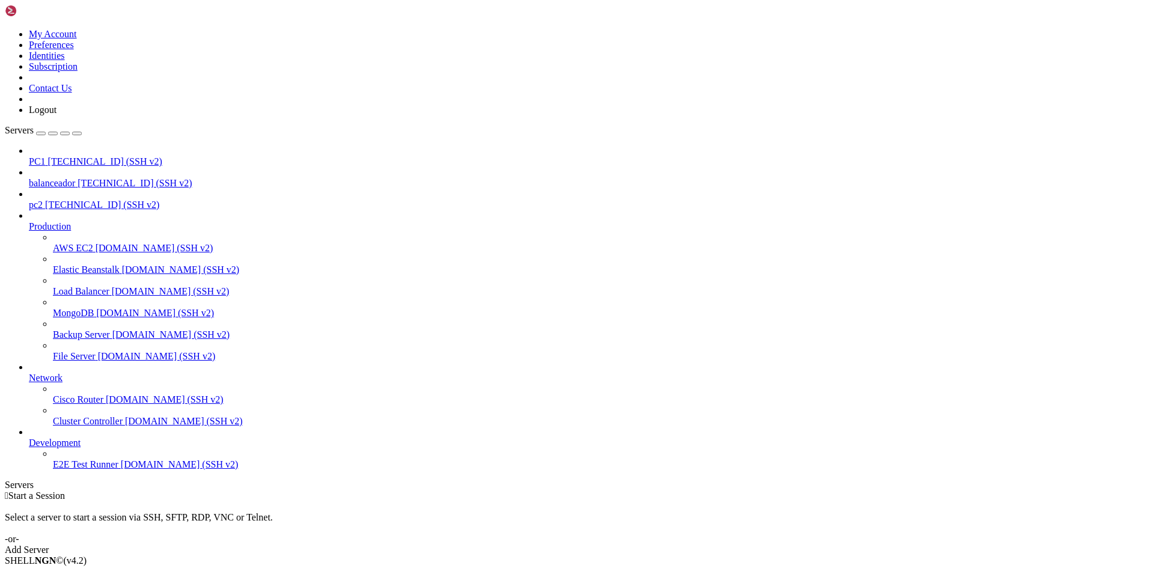
click at [232, 511] on div "" at bounding box center [589, 516] width 1120 height 11
click at [233, 511] on div "" at bounding box center [589, 516] width 1120 height 11
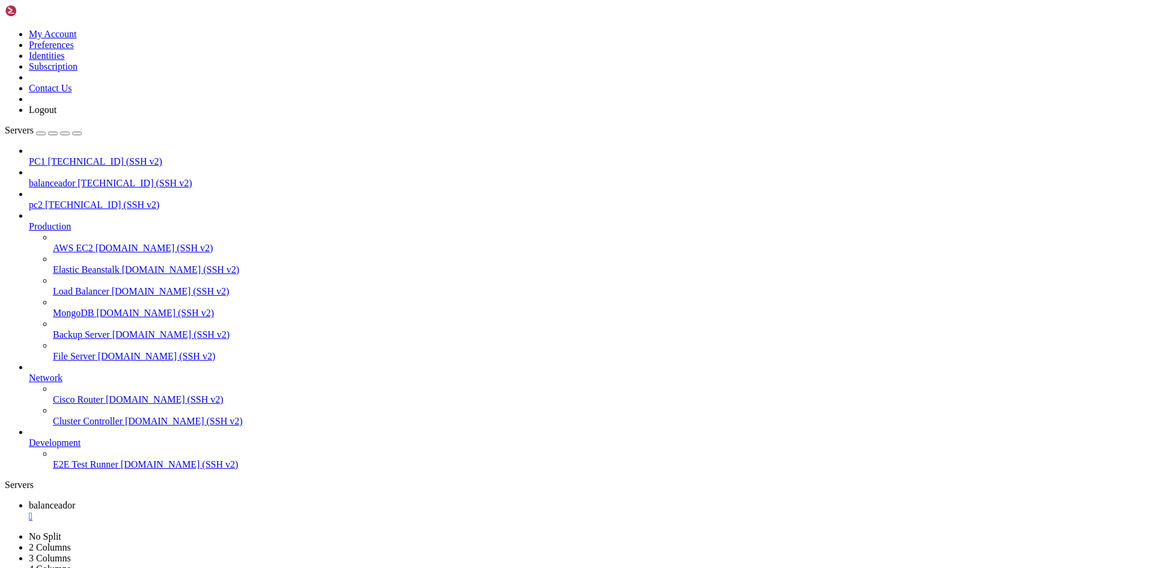
click at [230, 511] on div "" at bounding box center [589, 516] width 1120 height 11
